Goal: Transaction & Acquisition: Download file/media

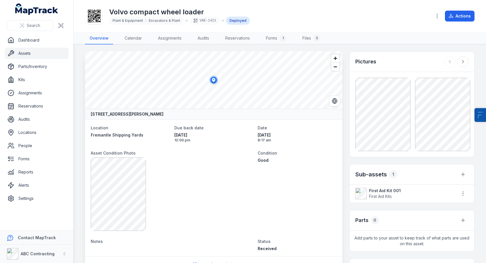
scroll to position [283, 0]
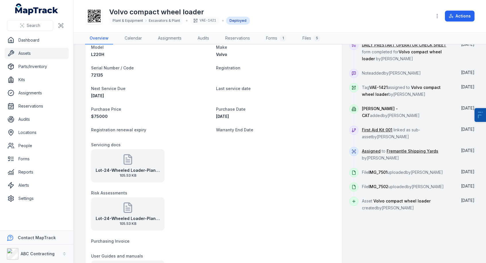
click at [37, 54] on link "Assets" at bounding box center [37, 53] width 64 height 11
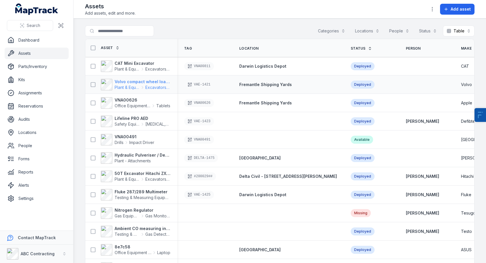
click at [143, 87] on icon at bounding box center [142, 87] width 5 height 5
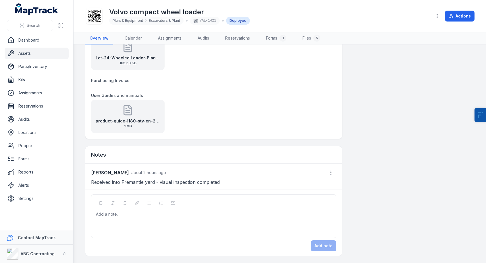
scroll to position [443, 0]
click at [132, 181] on p "Received into Fremantle yard - visual inspection completed" at bounding box center [213, 183] width 245 height 8
click at [206, 128] on div "product-guide-l180-stv-en-21-20065089-a 1 MB" at bounding box center [213, 117] width 245 height 33
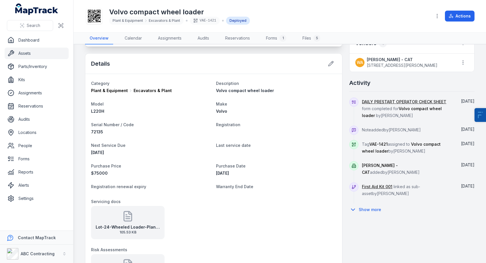
scroll to position [0, 0]
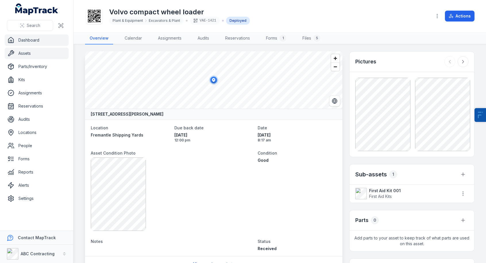
click at [31, 44] on link "Dashboard" at bounding box center [37, 39] width 64 height 11
